Goal: Contribute content: Add original content to the website for others to see

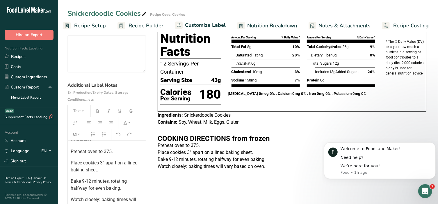
scroll to position [38, 0]
click at [84, 182] on span "Bake 9-12 minutes, rotating halfway for even baking." at bounding box center [99, 183] width 57 height 13
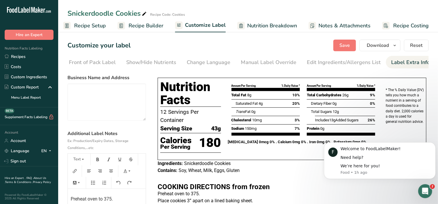
scroll to position [0, 0]
click at [347, 42] on span "Save" at bounding box center [345, 45] width 10 height 7
click at [23, 56] on link "Recipes" at bounding box center [29, 57] width 58 height 10
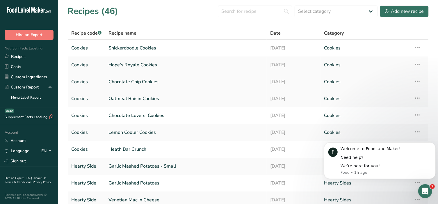
click at [133, 81] on link "Chocolate Chip Cookies" at bounding box center [186, 82] width 155 height 12
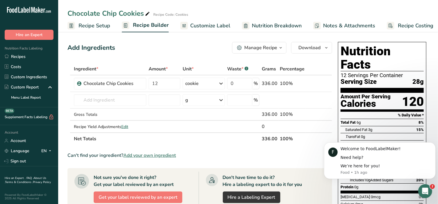
click at [198, 28] on span "Customize Label" at bounding box center [210, 26] width 40 height 8
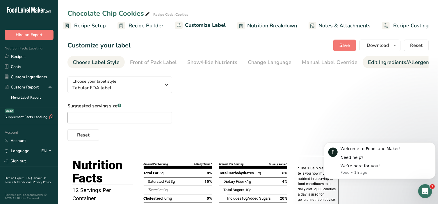
click at [392, 63] on div "Edit Ingredients/Allergens List" at bounding box center [405, 62] width 74 height 8
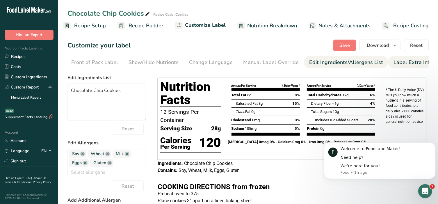
scroll to position [0, 61]
click at [398, 62] on div "Label Extra Info" at bounding box center [410, 62] width 39 height 8
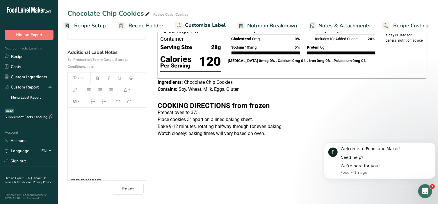
scroll to position [61, 0]
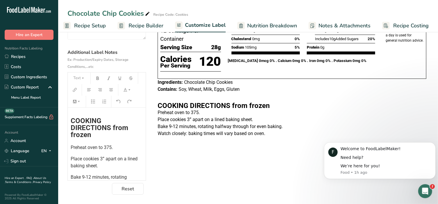
click at [112, 148] on span "Preheat oven to 375." at bounding box center [92, 148] width 42 height 6
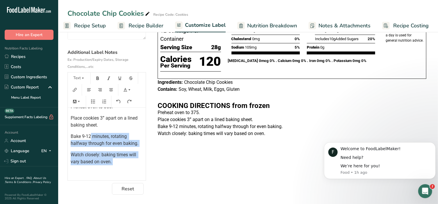
drag, startPoint x: 91, startPoint y: 177, endPoint x: 85, endPoint y: 178, distance: 6.5
click at [85, 178] on div "﻿ ﻿ ﻿ ﻿ ﻿ COOKING DIRECTIONS from frozen Preheat oven to 350. Place cookies 3” …" at bounding box center [107, 114] width 78 height 216
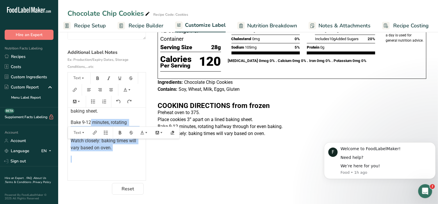
click at [93, 145] on span "Watch closely: baking times will vary based on oven." at bounding box center [104, 144] width 67 height 13
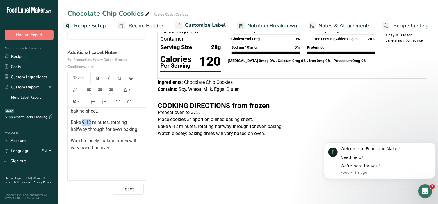
drag, startPoint x: 81, startPoint y: 122, endPoint x: 90, endPoint y: 122, distance: 9.0
click at [90, 122] on span "Bake 9-12 minutes, rotating halfway through for even baking." at bounding box center [105, 126] width 68 height 13
click at [216, 169] on p at bounding box center [292, 168] width 269 height 7
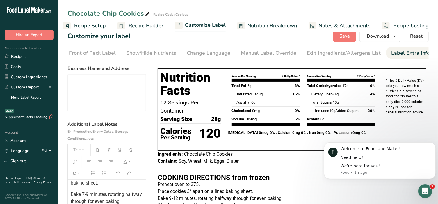
scroll to position [0, 0]
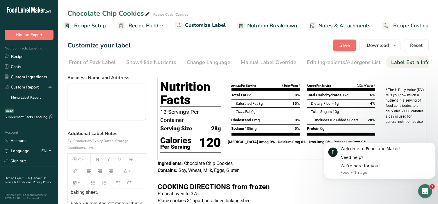
click at [350, 42] on span "Save" at bounding box center [345, 45] width 10 height 7
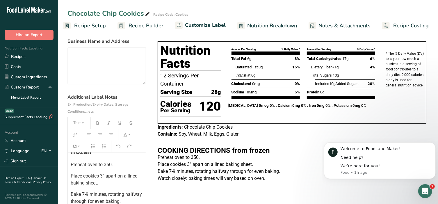
scroll to position [79, 0]
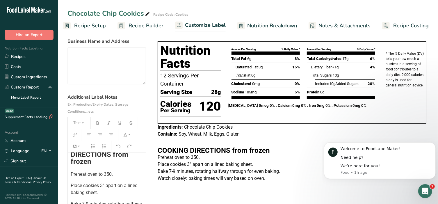
click at [112, 175] on span "Preheat oven to 350." at bounding box center [92, 174] width 42 height 6
click at [112, 174] on p "Preheat oven to 350°" at bounding box center [107, 174] width 72 height 7
copy span "°"
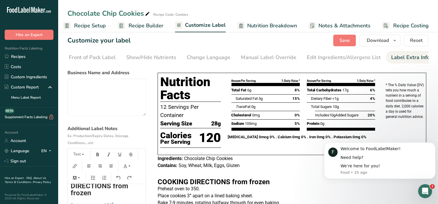
scroll to position [0, 0]
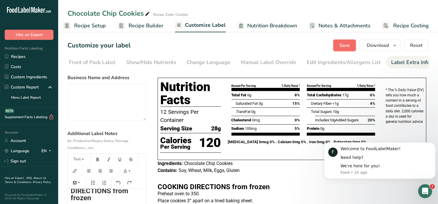
click at [344, 45] on span "Save" at bounding box center [345, 45] width 10 height 7
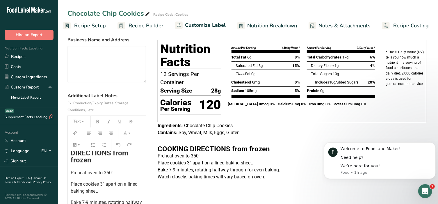
scroll to position [48, 0]
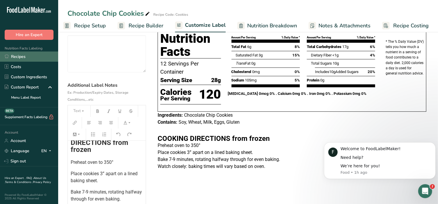
click at [26, 54] on link "Recipes" at bounding box center [29, 57] width 58 height 10
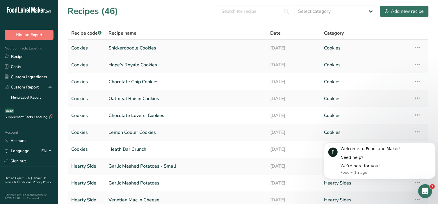
click at [135, 47] on link "Snickerdoodle Cookies" at bounding box center [186, 48] width 155 height 12
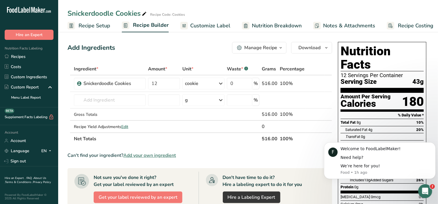
click at [223, 26] on span "Customize Label" at bounding box center [210, 26] width 40 height 8
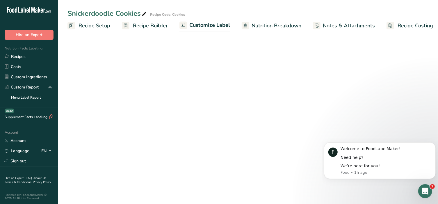
scroll to position [0, 4]
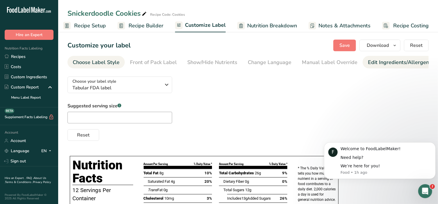
click at [416, 64] on div "Edit Ingredients/Allergens List" at bounding box center [405, 62] width 74 height 8
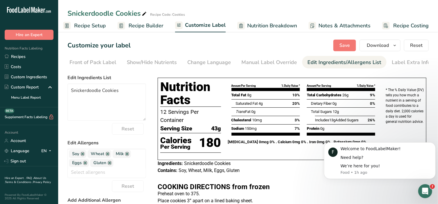
scroll to position [0, 61]
click at [409, 64] on div "Label Extra Info" at bounding box center [410, 62] width 39 height 8
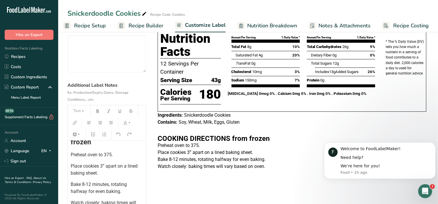
scroll to position [38, 0]
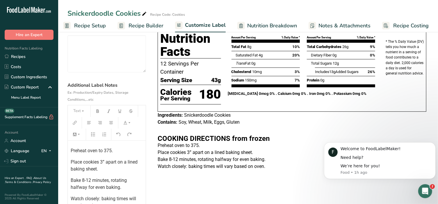
click at [112, 151] on span "Preheat oven to 375." at bounding box center [92, 151] width 42 height 6
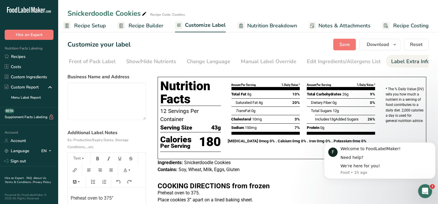
scroll to position [0, 0]
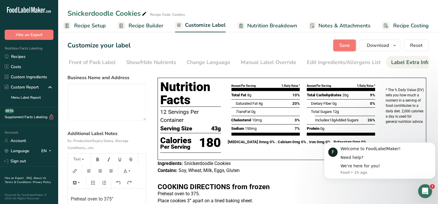
click at [339, 46] on button "Save" at bounding box center [344, 46] width 23 height 12
click at [25, 56] on link "Recipes" at bounding box center [29, 57] width 58 height 10
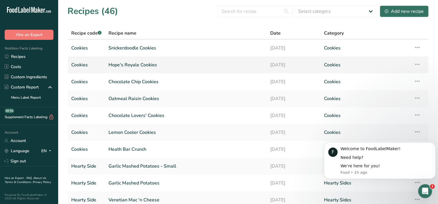
click at [142, 68] on link "Hope's Royale Cookies" at bounding box center [186, 65] width 155 height 12
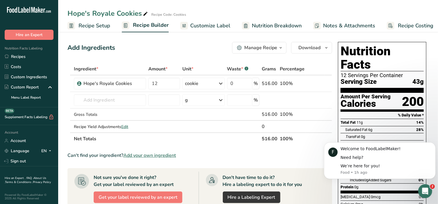
click at [208, 22] on span "Customize Label" at bounding box center [210, 26] width 40 height 8
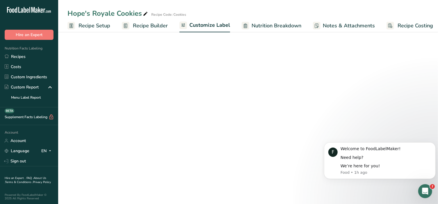
scroll to position [0, 4]
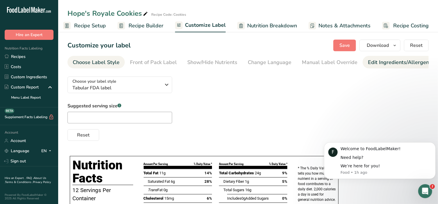
click at [409, 61] on div "Edit Ingredients/Allergens List" at bounding box center [405, 62] width 74 height 8
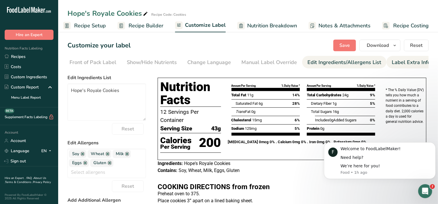
scroll to position [0, 61]
click at [414, 61] on div "Label Extra Info" at bounding box center [410, 62] width 39 height 8
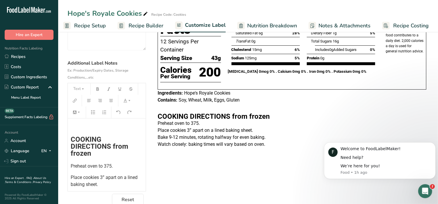
scroll to position [82, 0]
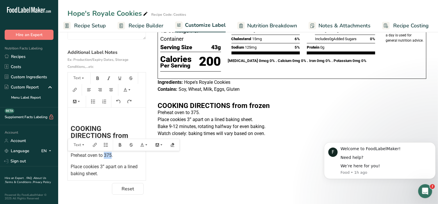
drag, startPoint x: 112, startPoint y: 156, endPoint x: 104, endPoint y: 157, distance: 8.2
click at [104, 157] on span "Preheat oven to 375." at bounding box center [92, 155] width 42 height 6
click at [102, 166] on span "Place cookies 3” apart on a lined baking sheet." at bounding box center [105, 170] width 68 height 13
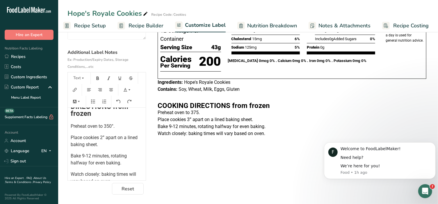
scroll to position [38, 0]
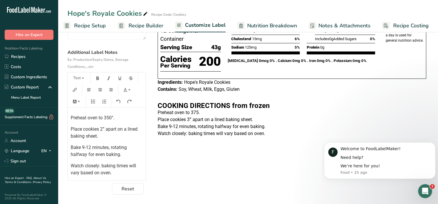
click at [86, 150] on span "Bake 9-12 minutes, rotating halfway for even baking." at bounding box center [99, 151] width 57 height 13
click at [90, 146] on span "Bake 10 -12 minutes, rotating halfway for even baking." at bounding box center [101, 151] width 61 height 13
click at [88, 148] on span "Bake12 minutes, rotating halfway for even baking." at bounding box center [106, 151] width 70 height 13
drag, startPoint x: 113, startPoint y: 150, endPoint x: 118, endPoint y: 154, distance: 6.7
click at [118, 154] on span "Bake12 - 15 minutes, rotating halfway for even baking." at bounding box center [101, 151] width 61 height 13
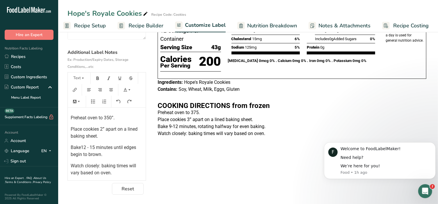
click at [112, 148] on span "Bake12 - 15 minutes until edges begin to brown." at bounding box center [104, 151] width 67 height 13
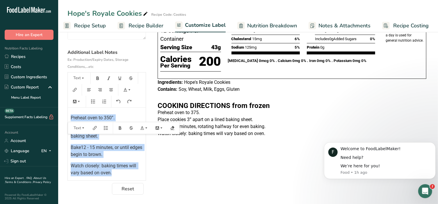
drag, startPoint x: 70, startPoint y: 116, endPoint x: 137, endPoint y: 178, distance: 91.2
click at [137, 178] on div "﻿ COOKING DIRECTIONS from frozen Preheat oven to 350°. Place cookies 2” apart o…" at bounding box center [107, 144] width 78 height 73
copy div "Preheat oven to 350°. Place cookies 2” apart on a lined baking sheet. Bake12 - …"
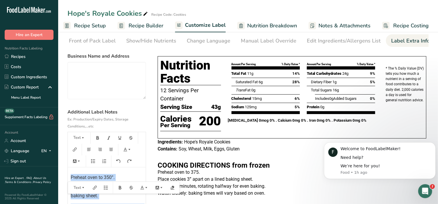
scroll to position [0, 0]
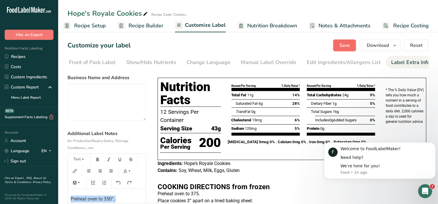
click at [348, 45] on span "Save" at bounding box center [345, 45] width 10 height 7
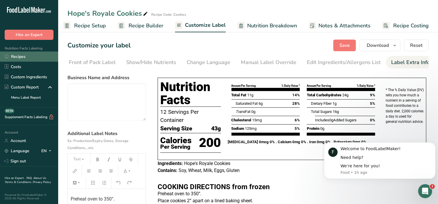
click at [26, 57] on link "Recipes" at bounding box center [29, 57] width 58 height 10
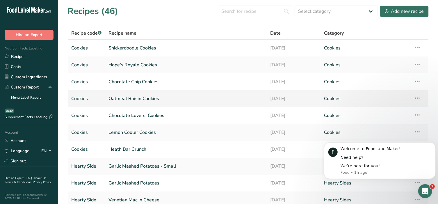
click at [130, 101] on link "Oatmeal Raisin Cookies" at bounding box center [186, 99] width 155 height 12
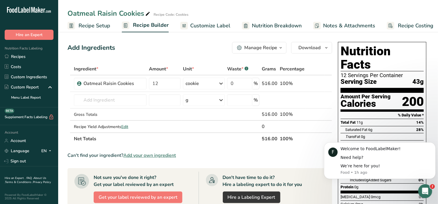
click at [212, 18] on div "Oatmeal Raisin Cookies Recipe Code: Cookies" at bounding box center [248, 13] width 380 height 10
click at [204, 24] on span "Customize Label" at bounding box center [210, 26] width 40 height 8
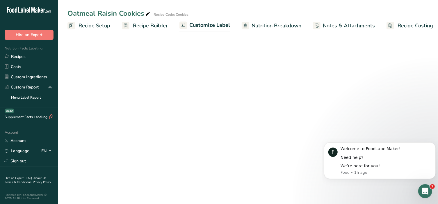
scroll to position [0, 4]
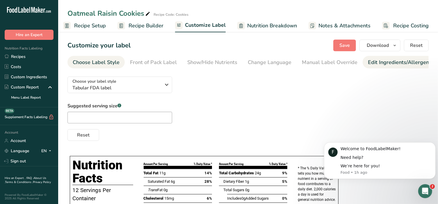
click at [400, 60] on div "Edit Ingredients/Allergens List" at bounding box center [405, 62] width 74 height 8
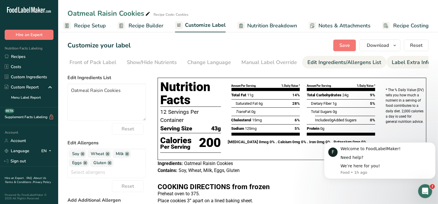
scroll to position [0, 61]
click at [407, 61] on div "Label Extra Info" at bounding box center [410, 62] width 39 height 8
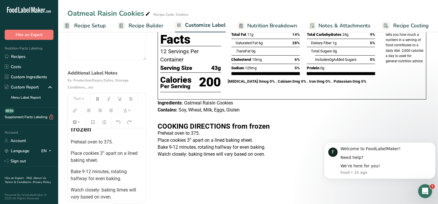
scroll to position [38, 0]
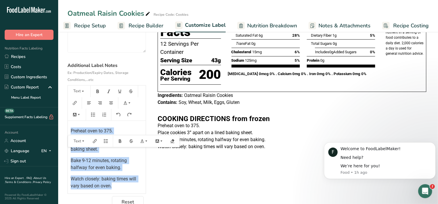
drag, startPoint x: 69, startPoint y: 139, endPoint x: 126, endPoint y: 200, distance: 83.2
click at [126, 200] on section "Business Name and Address Additional Label Notes Ex: Production/Expiry Dates, S…" at bounding box center [107, 107] width 79 height 202
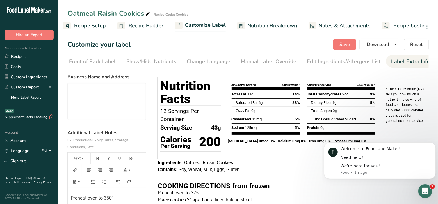
scroll to position [0, 0]
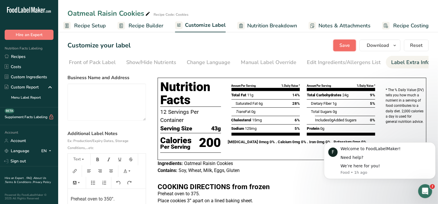
click at [342, 42] on span "Save" at bounding box center [345, 45] width 10 height 7
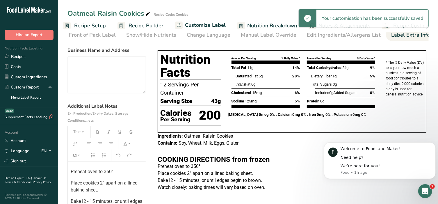
scroll to position [36, 0]
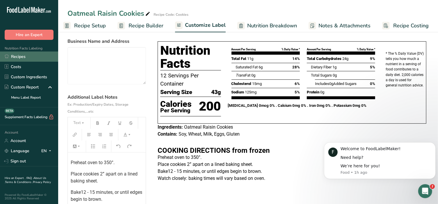
click at [17, 55] on link "Recipes" at bounding box center [29, 57] width 58 height 10
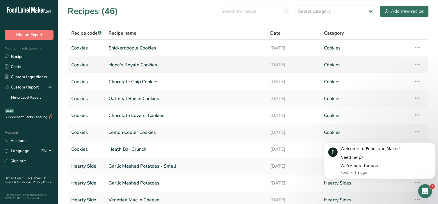
click at [125, 68] on link "Hope's Royale Cookies" at bounding box center [186, 65] width 155 height 12
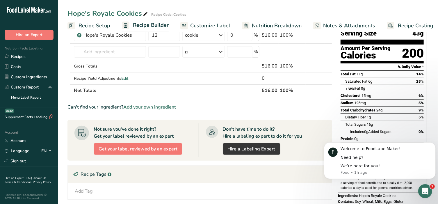
scroll to position [72, 0]
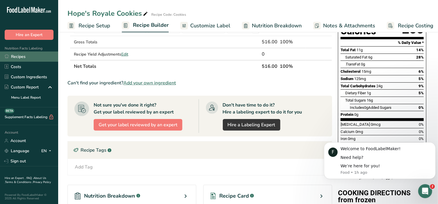
click at [27, 56] on link "Recipes" at bounding box center [29, 57] width 58 height 10
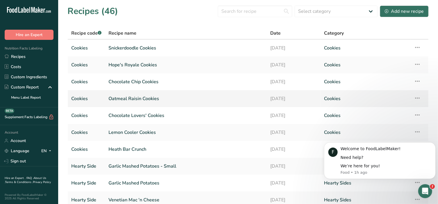
click at [135, 97] on link "Oatmeal Raisin Cookies" at bounding box center [186, 99] width 155 height 12
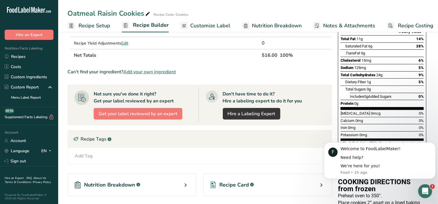
scroll to position [85, 0]
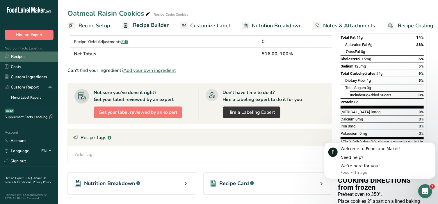
click at [22, 56] on link "Recipes" at bounding box center [29, 57] width 58 height 10
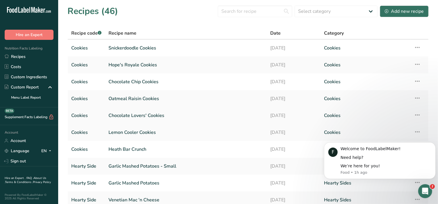
click at [129, 115] on link "Chocolate Lovers' Cookies" at bounding box center [186, 115] width 155 height 12
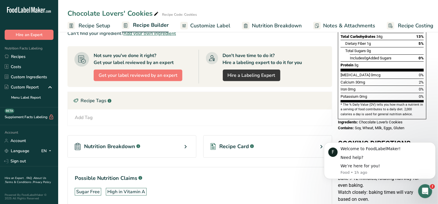
scroll to position [85, 0]
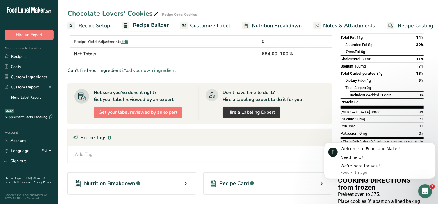
click at [205, 26] on span "Customize Label" at bounding box center [210, 26] width 40 height 8
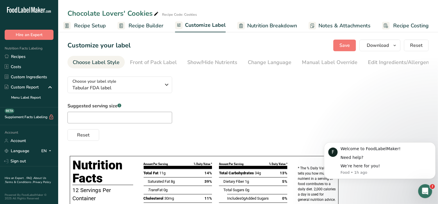
drag, startPoint x: 358, startPoint y: 68, endPoint x: 452, endPoint y: 69, distance: 94.3
click at [438, 69] on html ".a-20{fill:#fff;} Hire an Expert Nutrition Facts Labeling Recipes Costs Custom …" at bounding box center [219, 156] width 438 height 313
drag, startPoint x: 372, startPoint y: 68, endPoint x: 412, endPoint y: 68, distance: 40.2
click at [417, 68] on link "Edit Ingredients/Allergens List" at bounding box center [405, 62] width 74 height 13
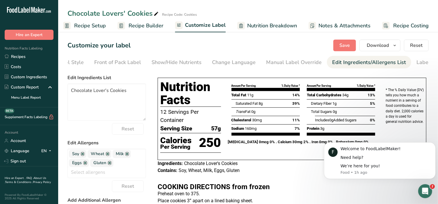
scroll to position [0, 61]
click at [409, 61] on div "Label Extra Info" at bounding box center [410, 62] width 39 height 8
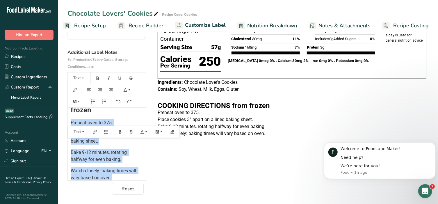
scroll to position [77, 0]
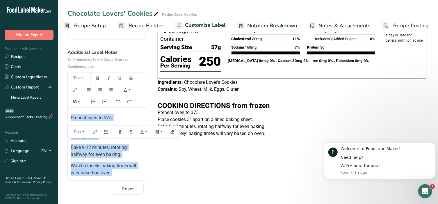
drag, startPoint x: 71, startPoint y: 122, endPoint x: 123, endPoint y: 177, distance: 75.9
click at [123, 177] on div "﻿ ﻿ ﻿ ﻿ COOKING DIRECTIONS from frozen Preheat oven to 375. Place cookies 3” ap…" at bounding box center [107, 144] width 78 height 73
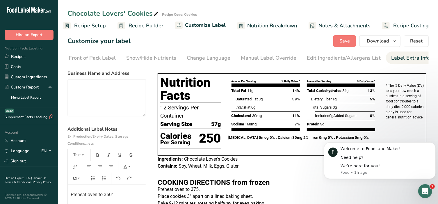
scroll to position [0, 0]
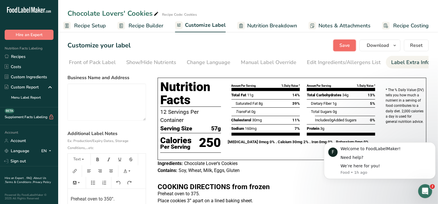
click at [346, 42] on span "Save" at bounding box center [345, 45] width 10 height 7
click at [310, 171] on div "Contains: Soy, Wheat, Milk, Eggs, Gluten" at bounding box center [292, 170] width 269 height 7
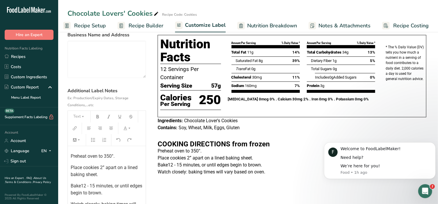
scroll to position [61, 0]
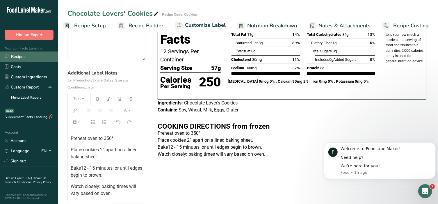
click at [24, 56] on link "Recipes" at bounding box center [29, 57] width 58 height 10
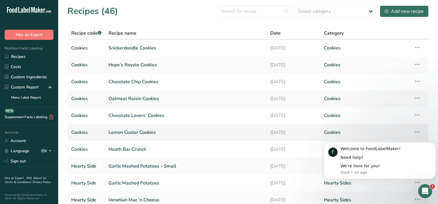
click at [133, 132] on link "Lemon Cooler Cookies" at bounding box center [186, 132] width 155 height 12
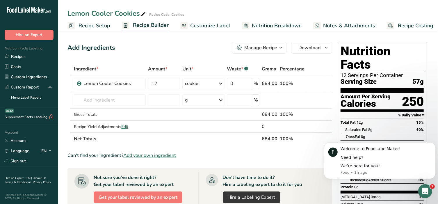
click at [203, 26] on span "Customize Label" at bounding box center [210, 26] width 40 height 8
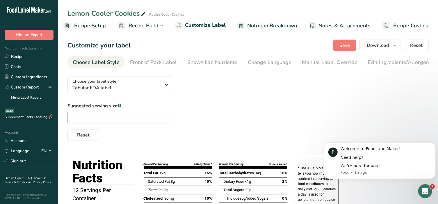
scroll to position [0, 61]
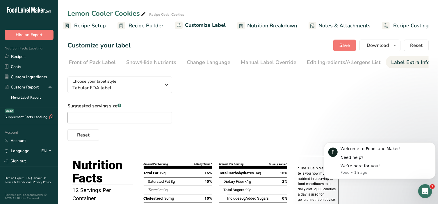
click at [411, 63] on div "Label Extra Info" at bounding box center [410, 62] width 39 height 8
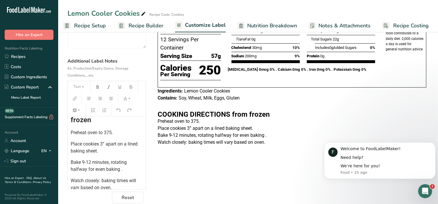
scroll to position [38, 0]
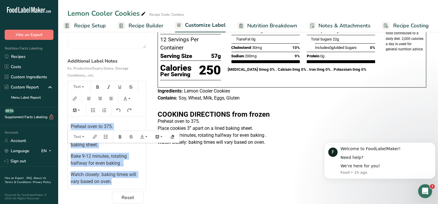
drag, startPoint x: 70, startPoint y: 126, endPoint x: 134, endPoint y: 183, distance: 85.5
click at [134, 183] on div "﻿ COOKING DIRECTIONS from frozen Preheat oven to 375. Place cookies 3” apart on…" at bounding box center [107, 132] width 78 height 106
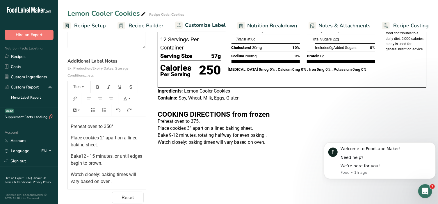
click at [175, 175] on div "Choose your label style Tabular FDA label USA (FDA) Standard FDA label Tabular …" at bounding box center [248, 101] width 361 height 204
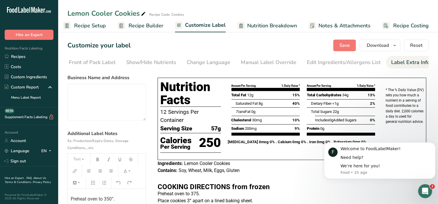
click at [347, 51] on section "Customize your label Save Download Choose what to show on your downloaded label…" at bounding box center [248, 157] width 380 height 255
click at [346, 45] on span "Save" at bounding box center [345, 45] width 10 height 7
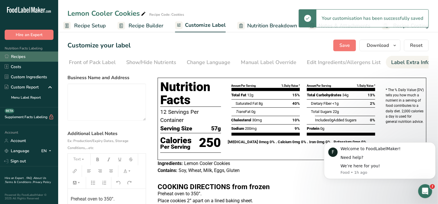
click at [36, 54] on link "Recipes" at bounding box center [29, 57] width 58 height 10
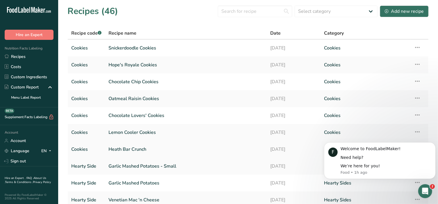
click at [136, 149] on link "Heath Bar Crunch" at bounding box center [186, 149] width 155 height 12
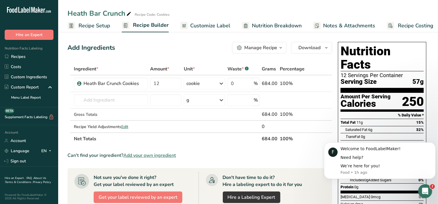
click at [199, 28] on span "Customize Label" at bounding box center [210, 26] width 40 height 8
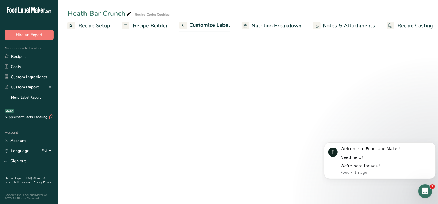
scroll to position [0, 4]
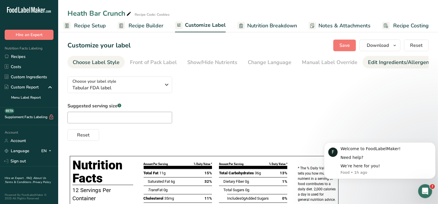
click at [391, 65] on div "Edit Ingredients/Allergens List" at bounding box center [405, 62] width 74 height 8
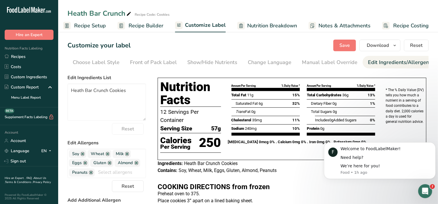
scroll to position [0, 61]
click at [413, 64] on div "Label Extra Info" at bounding box center [410, 62] width 39 height 8
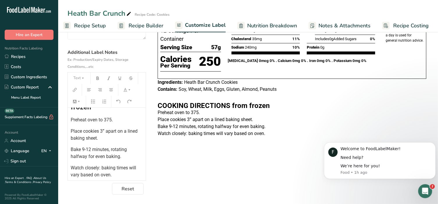
scroll to position [38, 0]
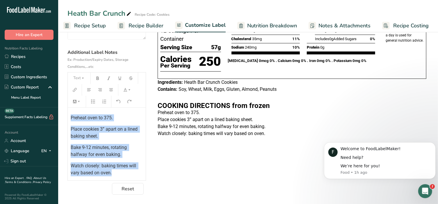
drag, startPoint x: 70, startPoint y: 118, endPoint x: 114, endPoint y: 177, distance: 74.1
click at [114, 177] on div "﻿ COOKING DIRECTIONS from frozen Preheat oven to 375. Place cookies 3” apart on…" at bounding box center [107, 144] width 78 height 73
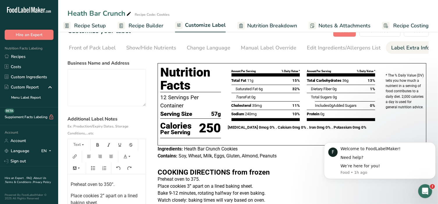
scroll to position [0, 0]
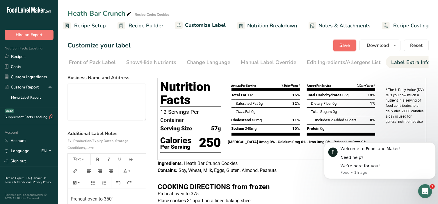
click at [347, 44] on span "Save" at bounding box center [345, 45] width 10 height 7
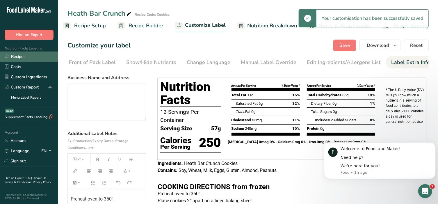
click at [19, 56] on link "Recipes" at bounding box center [29, 57] width 58 height 10
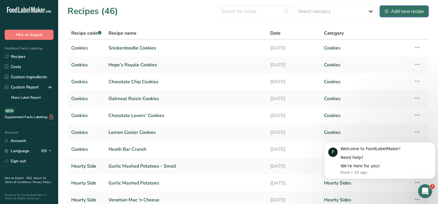
click at [404, 12] on div "Add new recipe" at bounding box center [404, 11] width 39 height 7
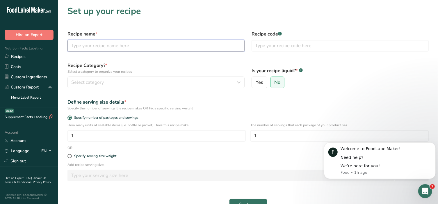
click at [96, 42] on input "text" at bounding box center [156, 46] width 177 height 12
type input "Peanut Butter Pie"
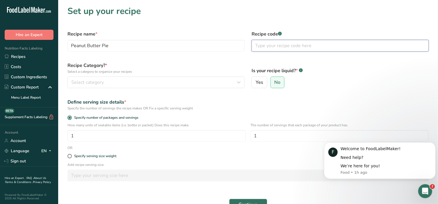
click at [273, 45] on input "text" at bounding box center [340, 46] width 177 height 12
type input "Dessert"
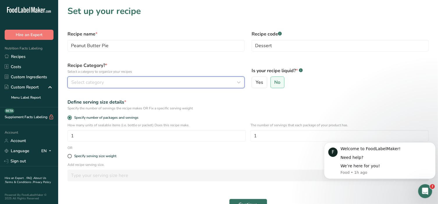
click at [171, 77] on button "Select category" at bounding box center [156, 83] width 177 height 12
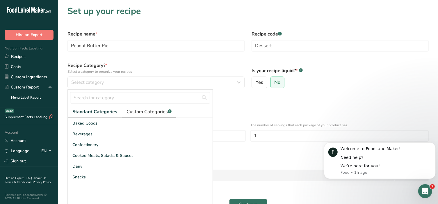
click at [154, 114] on span "Custom Categories .a-a{fill:#347362;}.b-a{fill:#fff;}" at bounding box center [149, 111] width 45 height 7
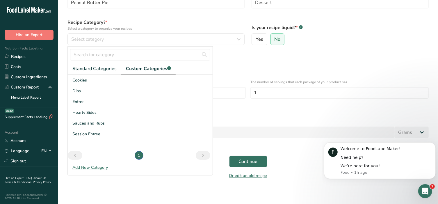
scroll to position [46, 0]
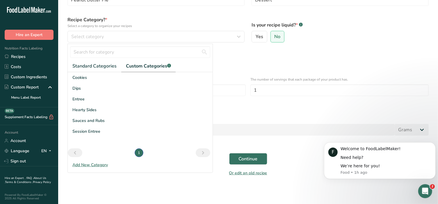
click at [86, 164] on div "Add New Category" at bounding box center [140, 165] width 145 height 6
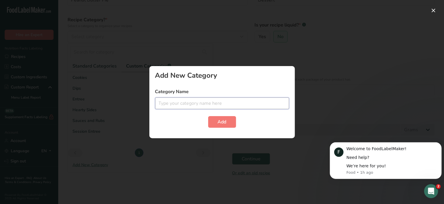
click at [179, 101] on input "text" at bounding box center [222, 103] width 134 height 12
type input "Dessert"
click at [218, 122] on span "Add" at bounding box center [222, 121] width 9 height 7
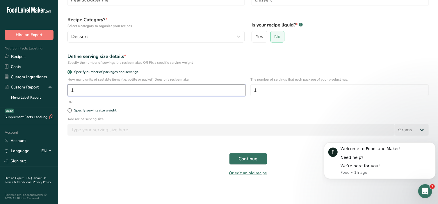
drag, startPoint x: 94, startPoint y: 93, endPoint x: 64, endPoint y: 86, distance: 30.6
click at [64, 86] on div "How many units of sealable items (i.e. bottle or packet) Does this recipe make.…" at bounding box center [248, 88] width 368 height 23
type input "2"
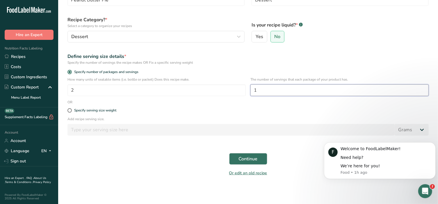
drag, startPoint x: 275, startPoint y: 88, endPoint x: 248, endPoint y: 90, distance: 26.6
click at [248, 90] on div "How many units of sealable items (i.e. bottle or packet) Does this recipe make.…" at bounding box center [248, 88] width 368 height 23
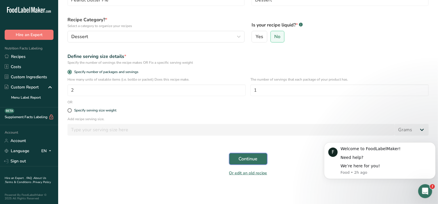
click at [248, 153] on button "Continue" at bounding box center [248, 159] width 38 height 12
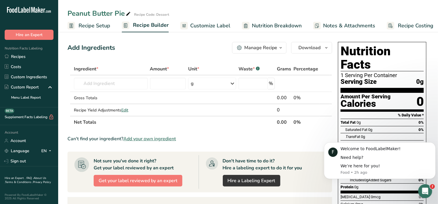
click at [94, 27] on span "Recipe Setup" at bounding box center [95, 26] width 32 height 8
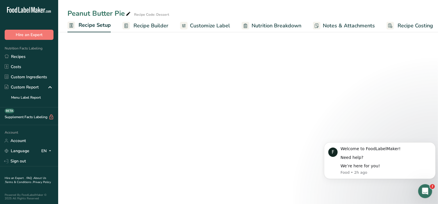
scroll to position [0, 2]
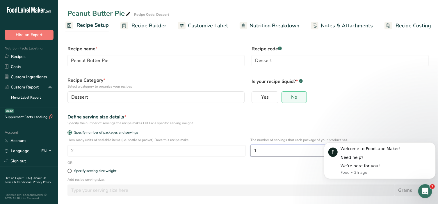
drag, startPoint x: 261, startPoint y: 152, endPoint x: 248, endPoint y: 152, distance: 12.2
click at [248, 152] on div "How many units of sealable items (i.e. bottle or packet) Does this recipe make.…" at bounding box center [248, 148] width 368 height 23
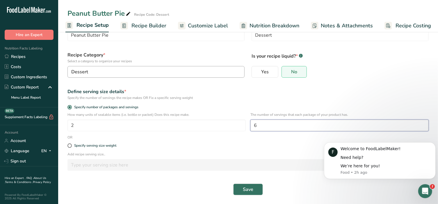
scroll to position [26, 0]
type input "6"
click at [249, 191] on span "Save" at bounding box center [248, 189] width 10 height 7
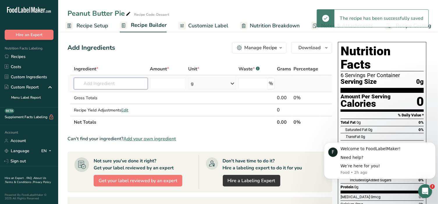
click at [103, 86] on input "text" at bounding box center [111, 84] width 74 height 12
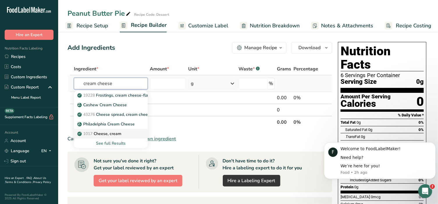
type input "cream cheese"
click at [100, 133] on p "1017 Cheese, cream" at bounding box center [100, 134] width 43 height 6
type input "Cheese, cream"
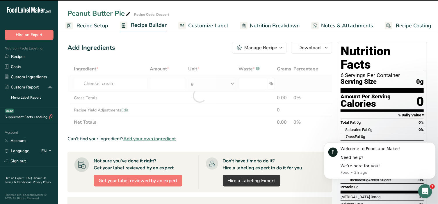
type input "0"
